Goal: Find specific page/section: Find specific page/section

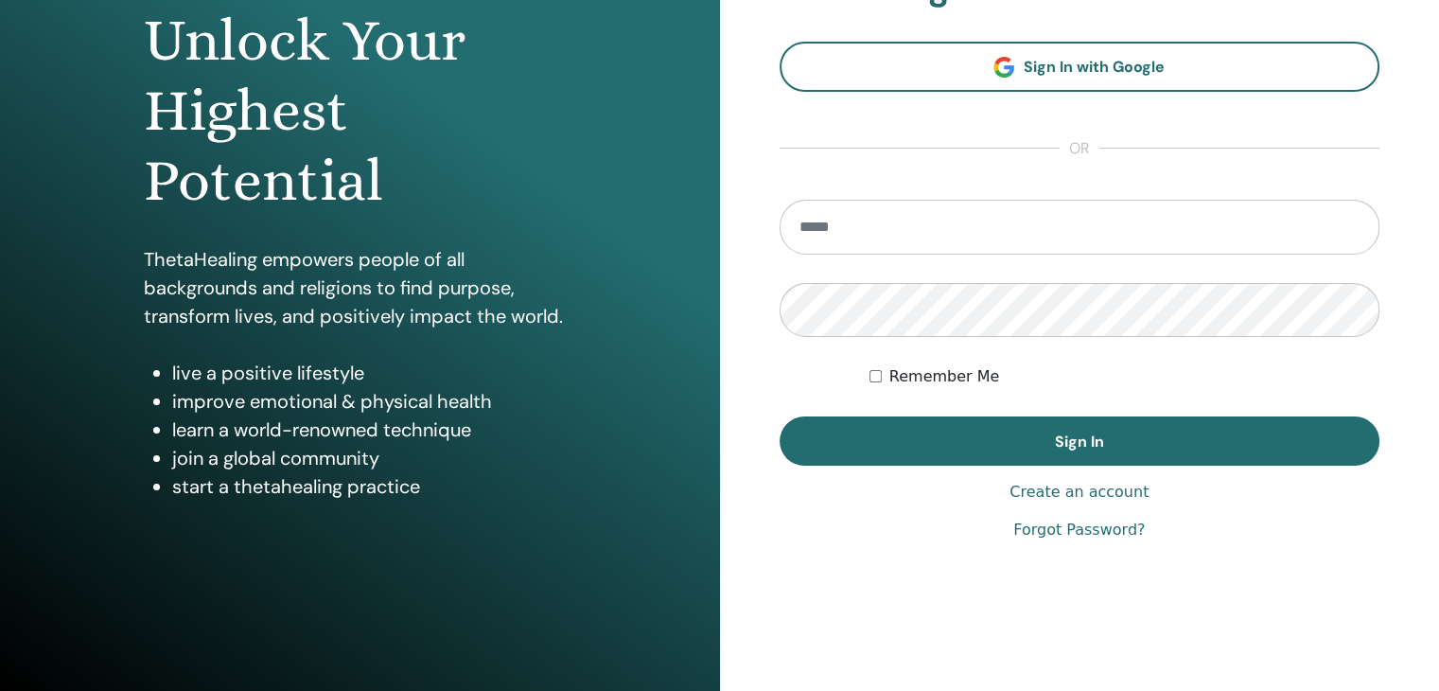
scroll to position [207, 0]
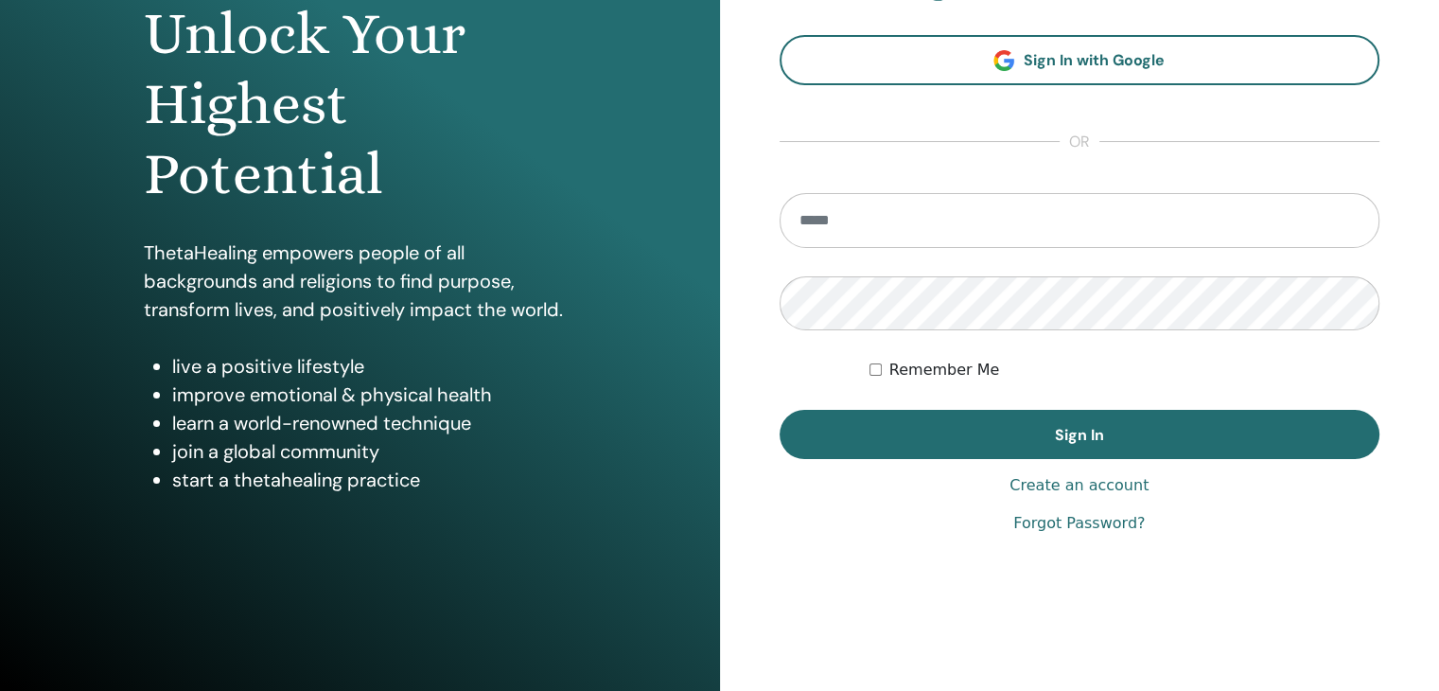
type input "**********"
click at [882, 370] on div "Remember Me" at bounding box center [1125, 370] width 510 height 23
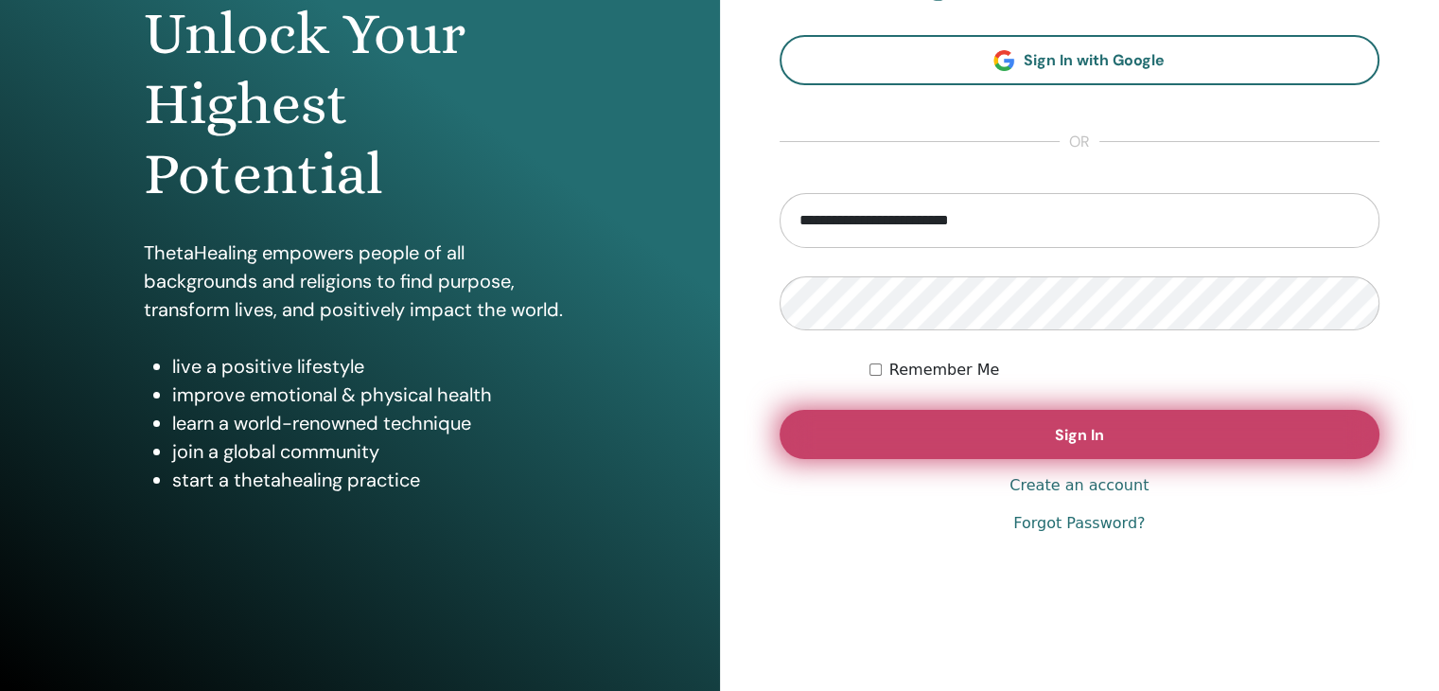
click at [946, 431] on button "Sign In" at bounding box center [1080, 434] width 601 height 49
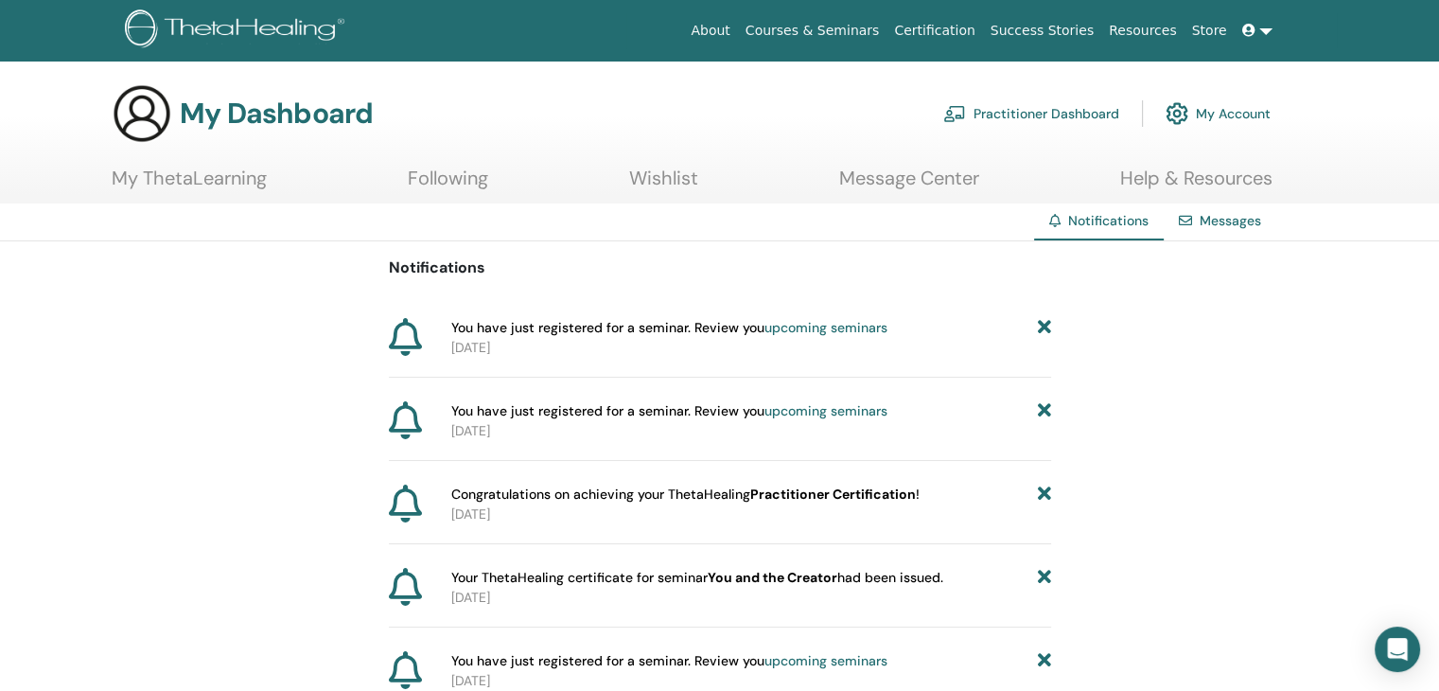
click at [1045, 325] on icon at bounding box center [1043, 328] width 13 height 20
click at [217, 179] on link "My ThetaLearning" at bounding box center [189, 185] width 155 height 37
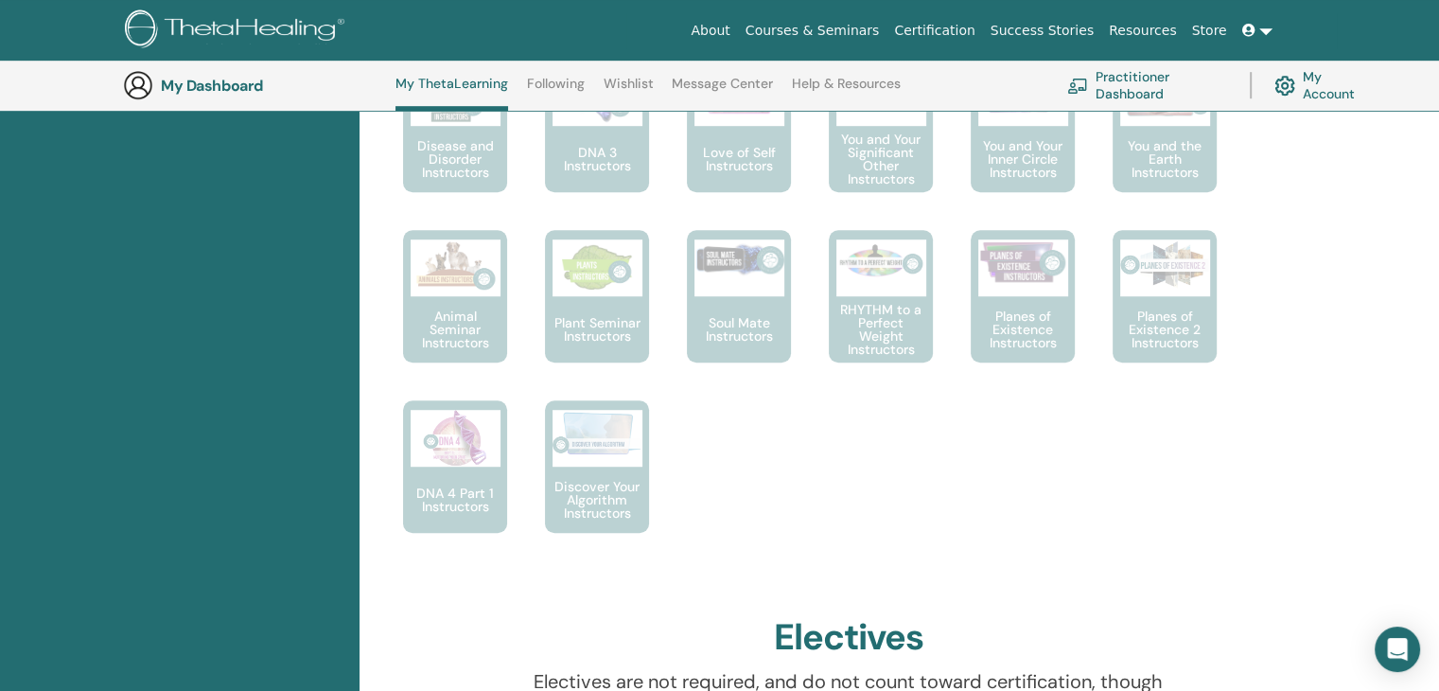
scroll to position [1188, 0]
click at [1220, 288] on div "This is where your ThetaHealing journey begins. This is the first seminar to ta…" at bounding box center [834, 145] width 938 height 852
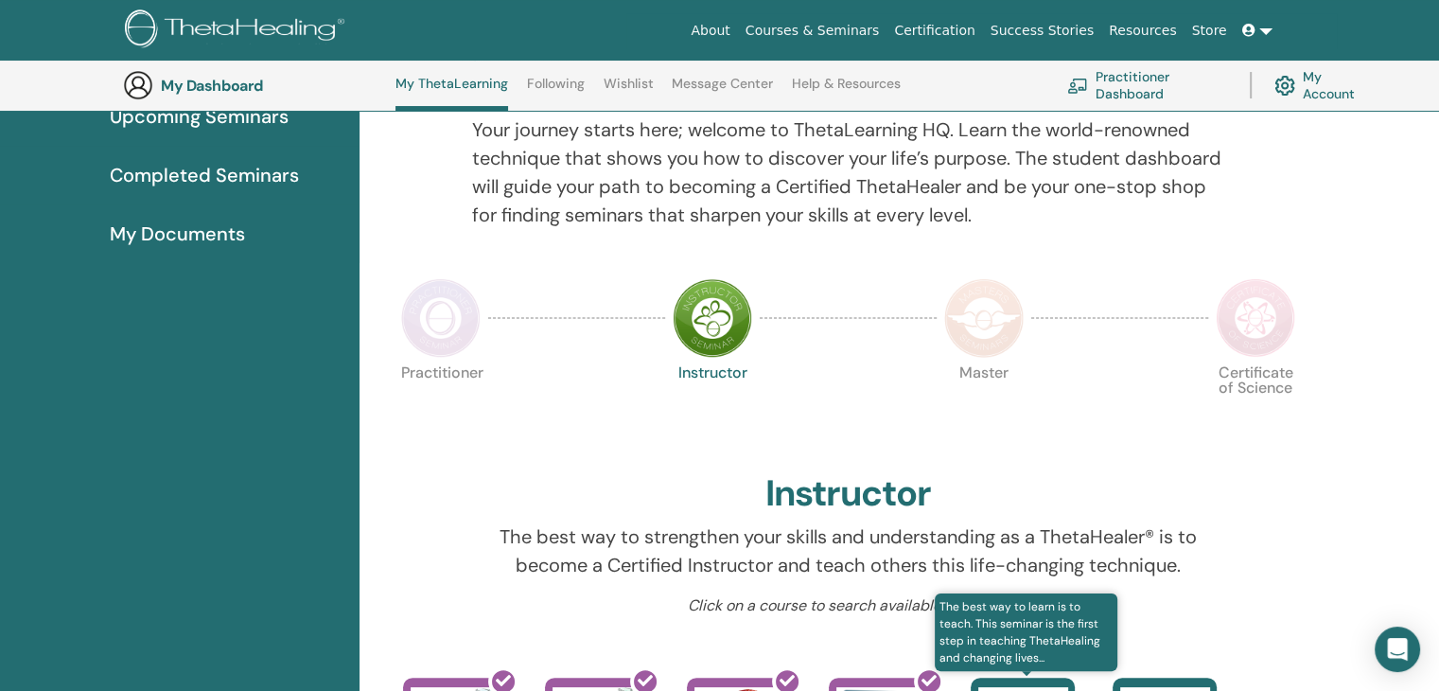
scroll to position [0, 0]
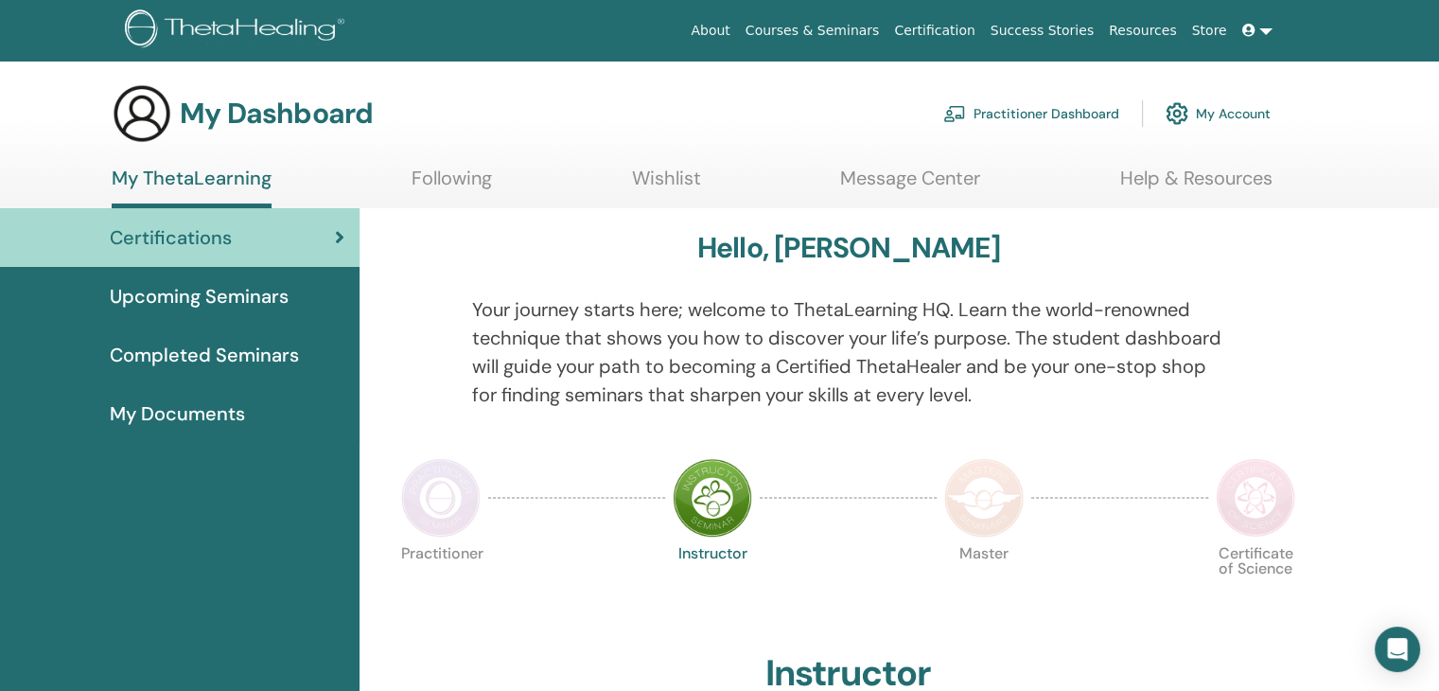
click at [268, 352] on span "Completed Seminars" at bounding box center [204, 355] width 189 height 28
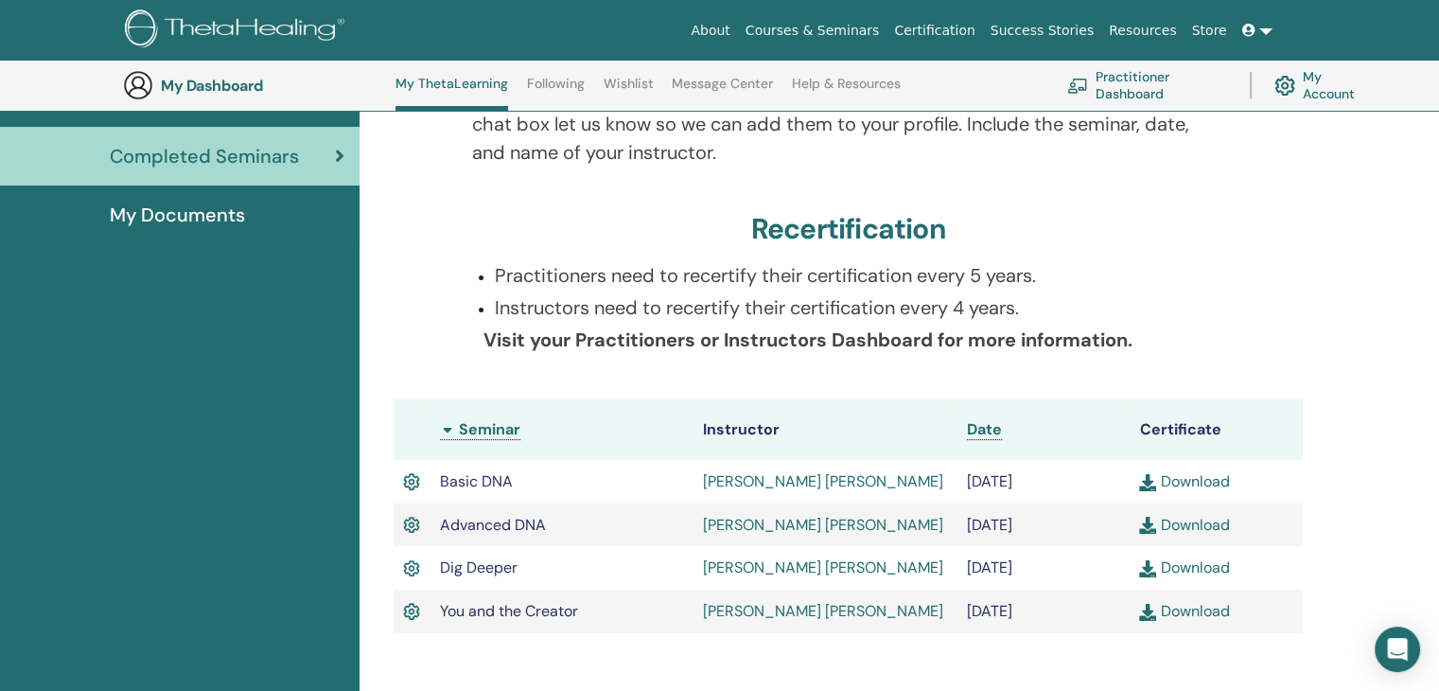
scroll to position [250, 0]
